Goal: Information Seeking & Learning: Learn about a topic

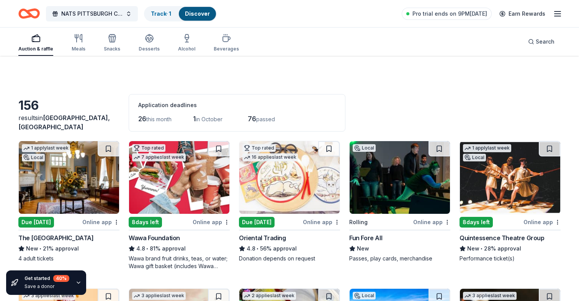
scroll to position [703, 0]
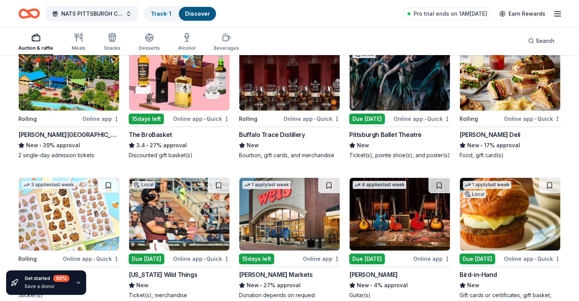
scroll to position [830, 0]
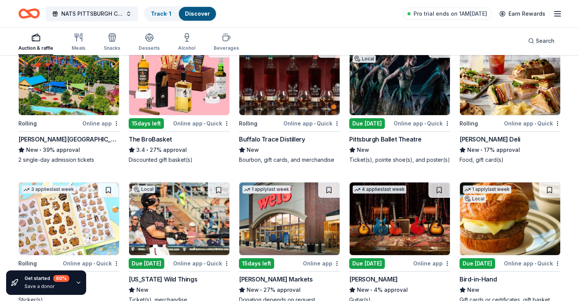
click at [70, 95] on img at bounding box center [69, 78] width 100 height 73
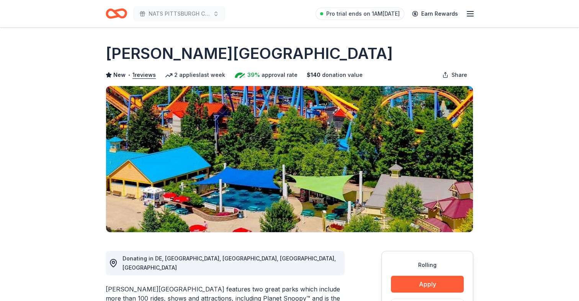
drag, startPoint x: 106, startPoint y: 55, endPoint x: 165, endPoint y: 43, distance: 59.7
click at [165, 43] on h1 "[PERSON_NAME][GEOGRAPHIC_DATA]" at bounding box center [249, 53] width 287 height 21
drag, startPoint x: 363, startPoint y: 51, endPoint x: 260, endPoint y: 52, distance: 102.9
click at [260, 52] on div "[PERSON_NAME][GEOGRAPHIC_DATA]" at bounding box center [289, 53] width 367 height 21
drag, startPoint x: 109, startPoint y: 51, endPoint x: 176, endPoint y: 53, distance: 66.2
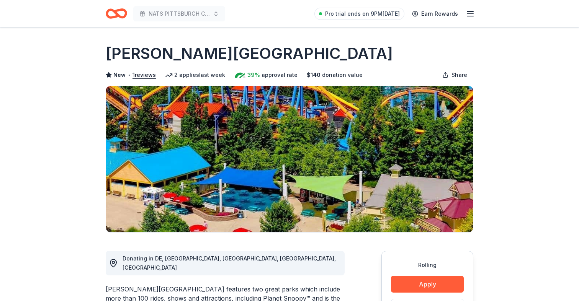
click at [176, 53] on h1 "[PERSON_NAME][GEOGRAPHIC_DATA]" at bounding box center [249, 53] width 287 height 21
